Goal: Task Accomplishment & Management: Manage account settings

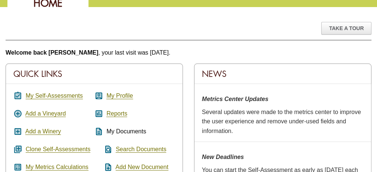
scroll to position [78, 0]
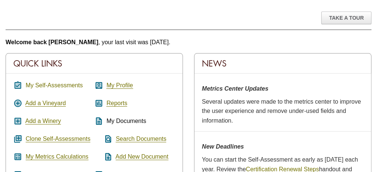
drag, startPoint x: 71, startPoint y: 84, endPoint x: 31, endPoint y: 84, distance: 40.2
click at [31, 84] on link "My Self-Assessments" at bounding box center [54, 85] width 57 height 7
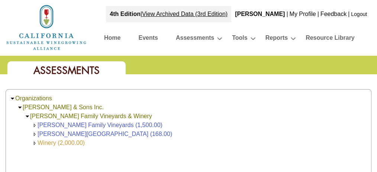
click at [62, 143] on link "Winery (2,000.00)" at bounding box center [61, 143] width 47 height 6
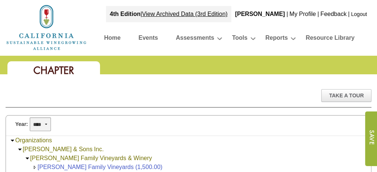
drag, startPoint x: 0, startPoint y: 0, endPoint x: 47, endPoint y: 124, distance: 132.4
click at [47, 124] on select "**** **** **** **** **** **** **** **** **** **** **** **** **** ****" at bounding box center [40, 125] width 21 height 14
select select "****"
click at [30, 118] on select "**** **** **** **** **** **** **** **** **** **** **** **** **** ****" at bounding box center [40, 125] width 21 height 14
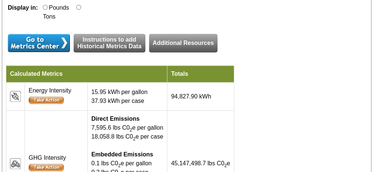
scroll to position [351, 0]
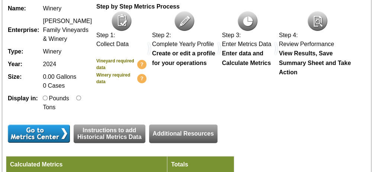
scroll to position [259, 0]
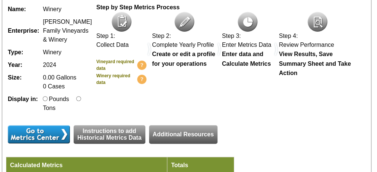
click at [70, 125] on input "image" at bounding box center [39, 134] width 62 height 18
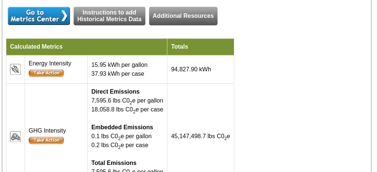
scroll to position [378, 0]
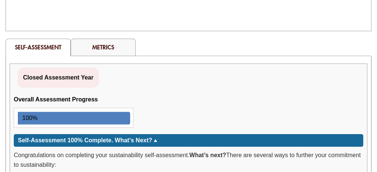
scroll to position [200, 0]
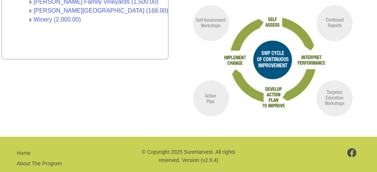
scroll to position [115, 0]
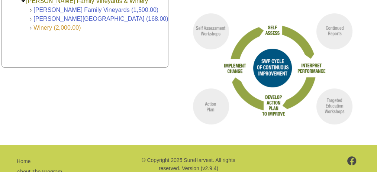
click at [60, 26] on link "Winery (2,000.00)" at bounding box center [56, 28] width 47 height 6
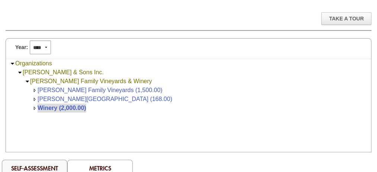
scroll to position [77, 0]
click at [46, 46] on select "**** **** **** **** **** **** **** **** **** **** **** **** **** **** **** ****…" at bounding box center [40, 48] width 21 height 14
select select "****"
click at [30, 41] on select "**** **** **** **** **** **** **** **** **** **** **** **** **** **** **** ****…" at bounding box center [40, 48] width 21 height 14
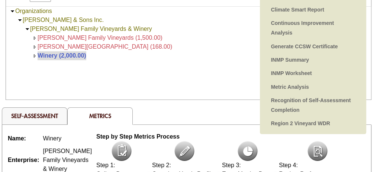
scroll to position [130, 0]
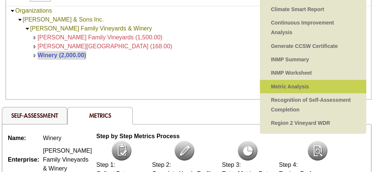
click at [295, 86] on link "Metric Analysis" at bounding box center [313, 86] width 92 height 13
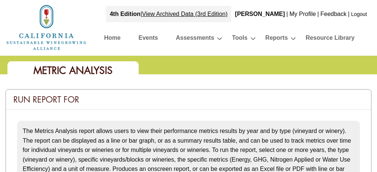
select select
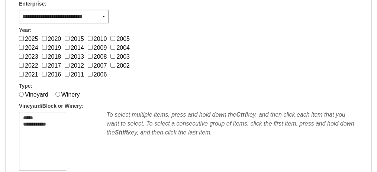
scroll to position [226, 0]
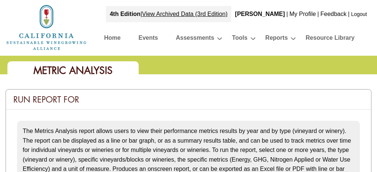
select select
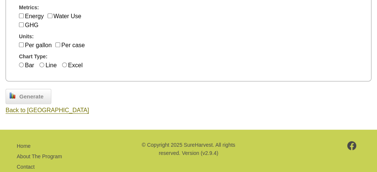
scroll to position [397, 0]
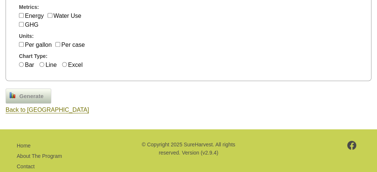
click at [33, 92] on span "Generate" at bounding box center [32, 96] width 32 height 9
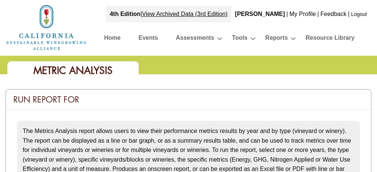
select select
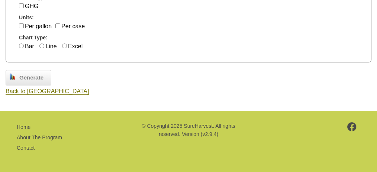
scroll to position [447, 0]
click at [32, 76] on span "Generate" at bounding box center [32, 78] width 32 height 9
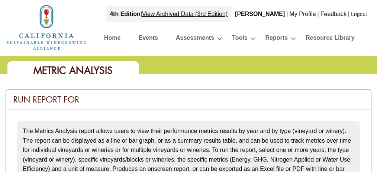
select select
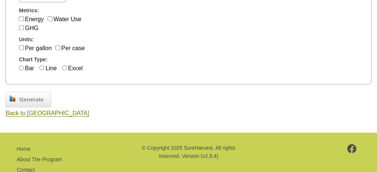
scroll to position [420, 0]
drag, startPoint x: 26, startPoint y: 102, endPoint x: 19, endPoint y: 107, distance: 8.6
click at [19, 104] on span "Generate" at bounding box center [32, 100] width 32 height 9
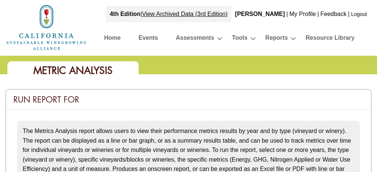
select select
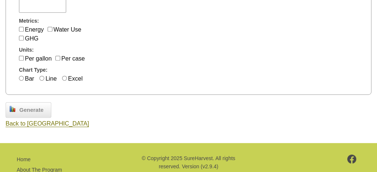
scroll to position [410, 0]
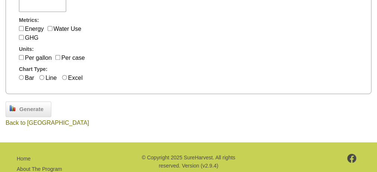
click at [35, 126] on span "Back to [GEOGRAPHIC_DATA]" at bounding box center [47, 123] width 83 height 6
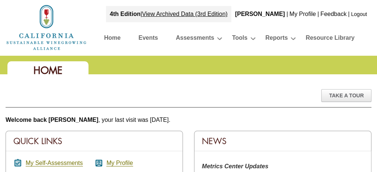
click at [359, 13] on link "Logout" at bounding box center [359, 14] width 16 height 6
